Goal: Task Accomplishment & Management: Manage account settings

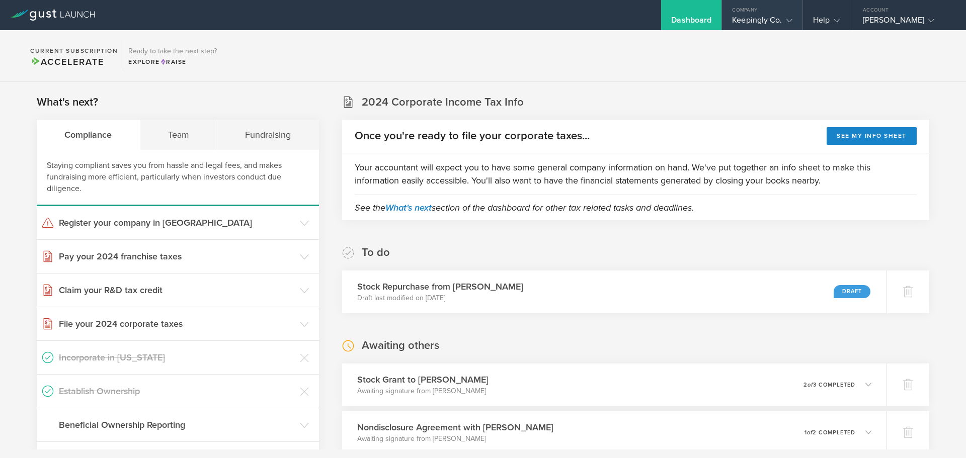
click at [775, 16] on div "Keepingly Co." at bounding box center [762, 22] width 60 height 15
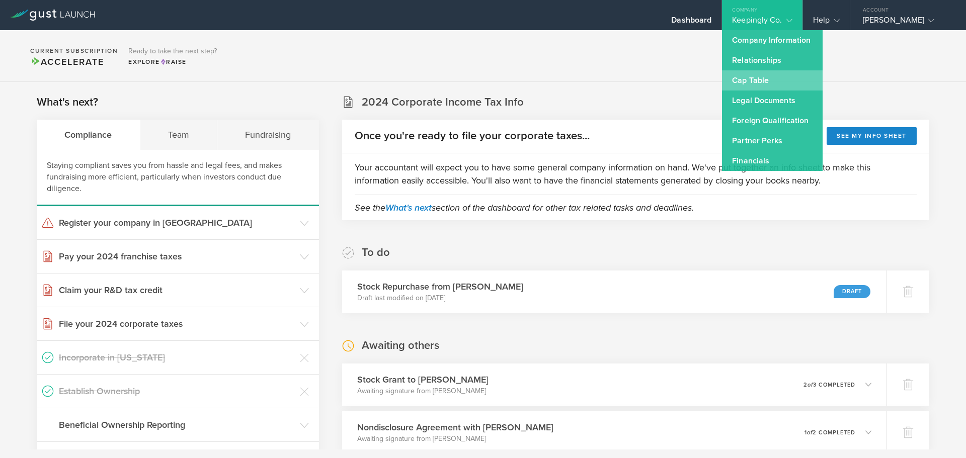
click at [766, 76] on link "Cap Table" at bounding box center [772, 80] width 101 height 20
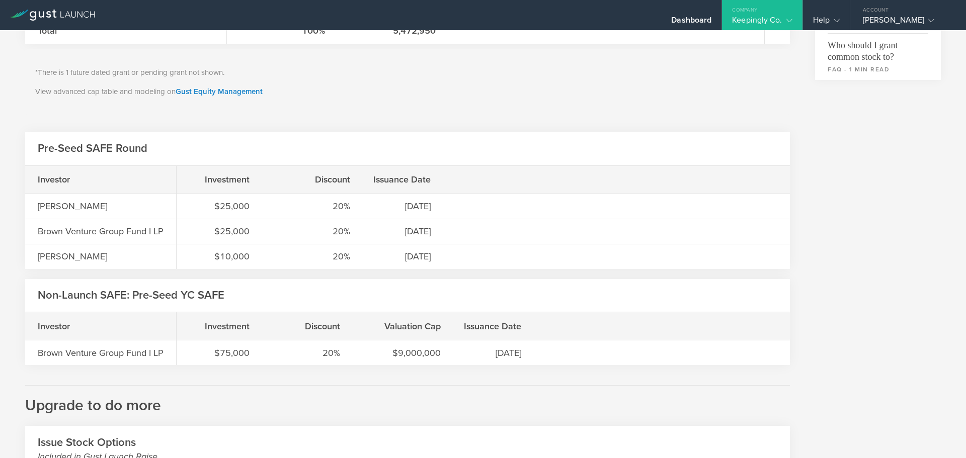
scroll to position [453, 0]
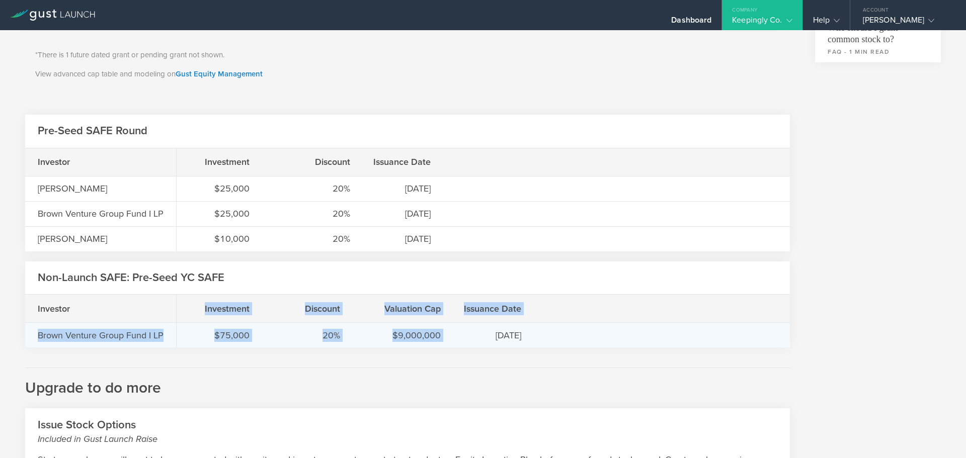
drag, startPoint x: 31, startPoint y: 335, endPoint x: 483, endPoint y: 345, distance: 452.9
click at [483, 345] on div "Investor Brown Venture Group Fund I LP Investment Discount Valuation Cap Issuan…" at bounding box center [407, 321] width 765 height 53
drag, startPoint x: 529, startPoint y: 339, endPoint x: 45, endPoint y: 336, distance: 483.5
click at [38, 339] on div "Investor Brown Venture Group Fund I LP Investment Discount Valuation Cap Issuan…" at bounding box center [407, 321] width 765 height 53
copy div "Brown Venture Group Fund I LP Investment Discount Valuation Cap Issuance Date $…"
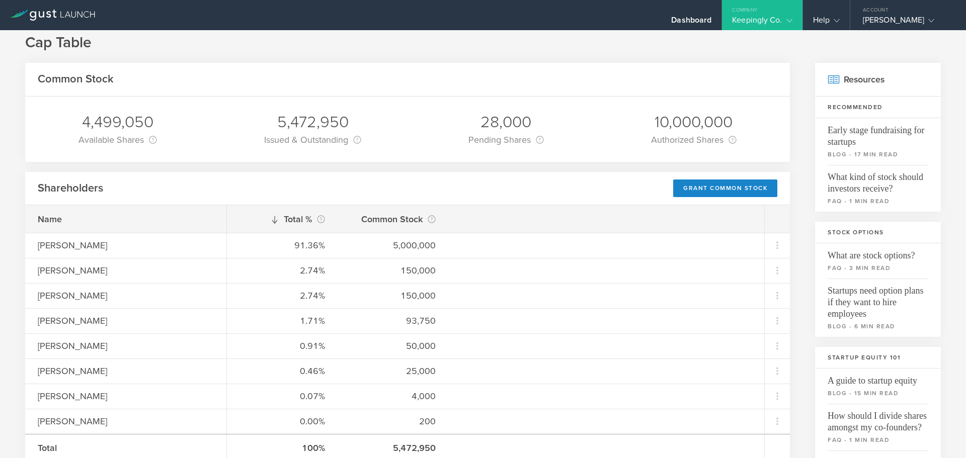
scroll to position [0, 0]
